Goal: Information Seeking & Learning: Find specific fact

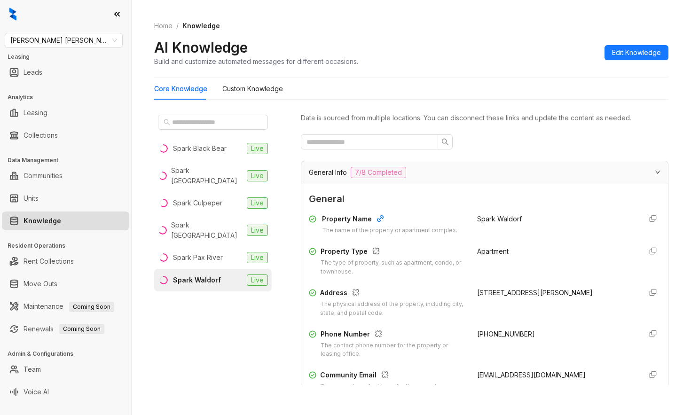
scroll to position [710, 0]
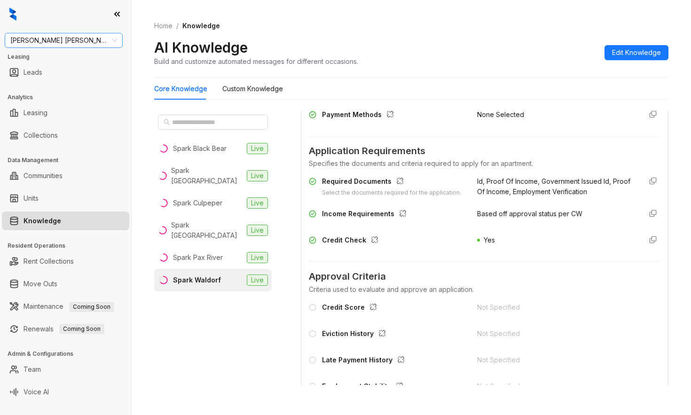
click at [77, 39] on span "Gates Hudson" at bounding box center [63, 40] width 107 height 14
type input "*****"
click at [69, 57] on div "RR Living" at bounding box center [63, 59] width 103 height 10
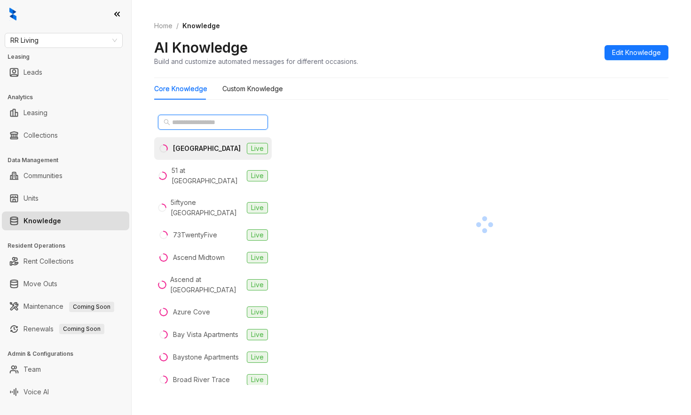
click at [216, 121] on input "text" at bounding box center [213, 122] width 83 height 10
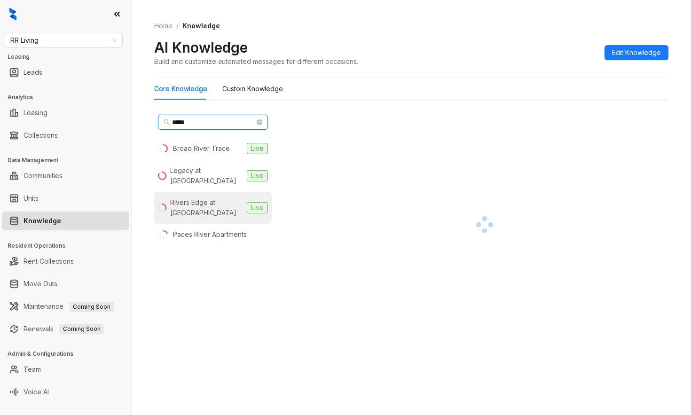
type input "*****"
click at [212, 204] on div "Rivers Edge at [GEOGRAPHIC_DATA]" at bounding box center [206, 207] width 73 height 21
click at [466, 379] on div at bounding box center [484, 252] width 367 height 282
drag, startPoint x: 447, startPoint y: 373, endPoint x: 500, endPoint y: 365, distance: 54.2
click at [447, 373] on div at bounding box center [484, 252] width 367 height 282
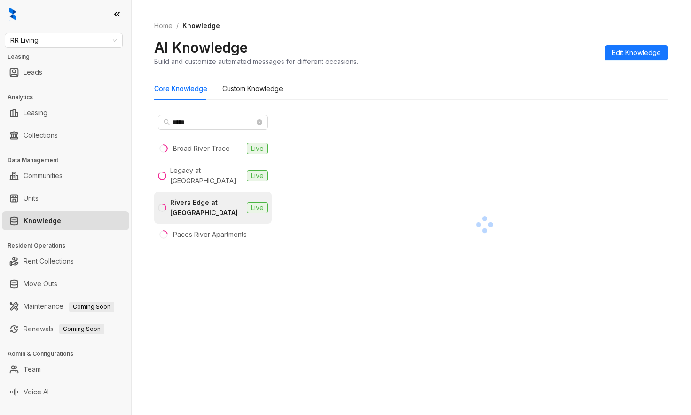
click at [230, 287] on div "***** Broad River Trace Live Legacy at [GEOGRAPHIC_DATA] [GEOGRAPHIC_DATA] at […" at bounding box center [212, 248] width 117 height 274
click at [489, 252] on div at bounding box center [484, 224] width 367 height 227
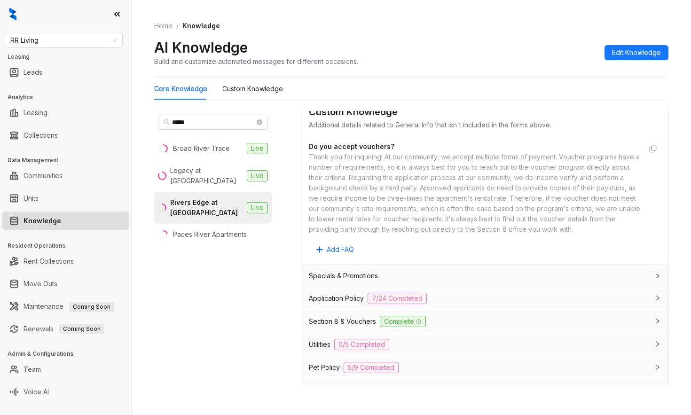
scroll to position [522, 0]
click at [326, 348] on span "Utilities" at bounding box center [320, 342] width 22 height 10
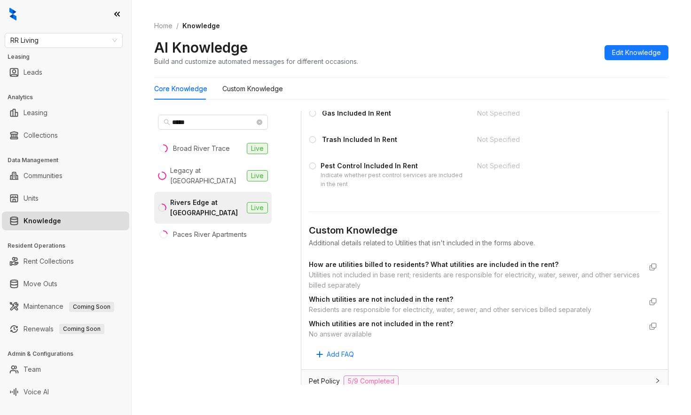
scroll to position [887, 0]
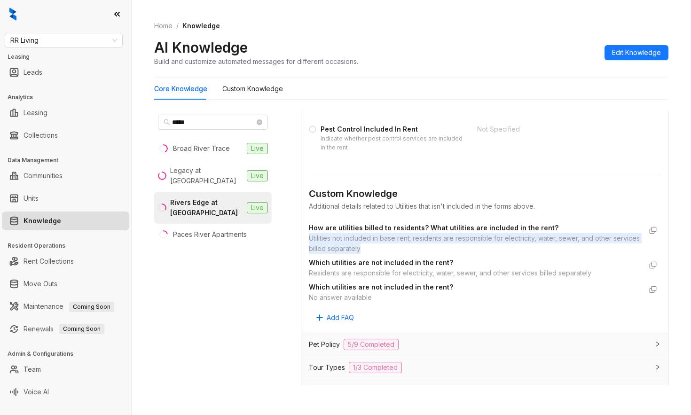
drag, startPoint x: 396, startPoint y: 256, endPoint x: 311, endPoint y: 245, distance: 85.8
click at [311, 245] on div "Utilities not included in base rent; residents are responsible for electricity,…" at bounding box center [475, 243] width 333 height 21
copy div "Utilities not included in base rent; residents are responsible for electricity,…"
